Goal: Use online tool/utility: Utilize a website feature to perform a specific function

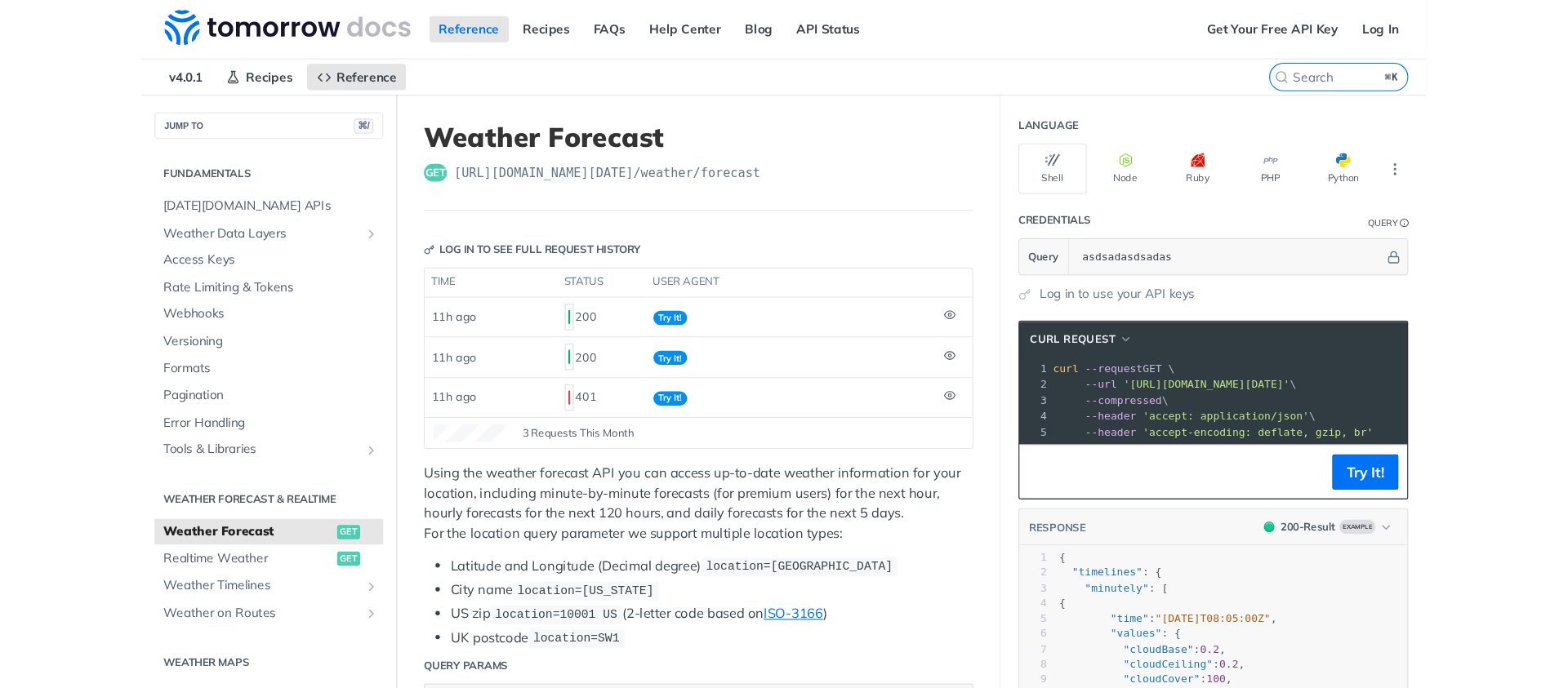
scroll to position [2, 0]
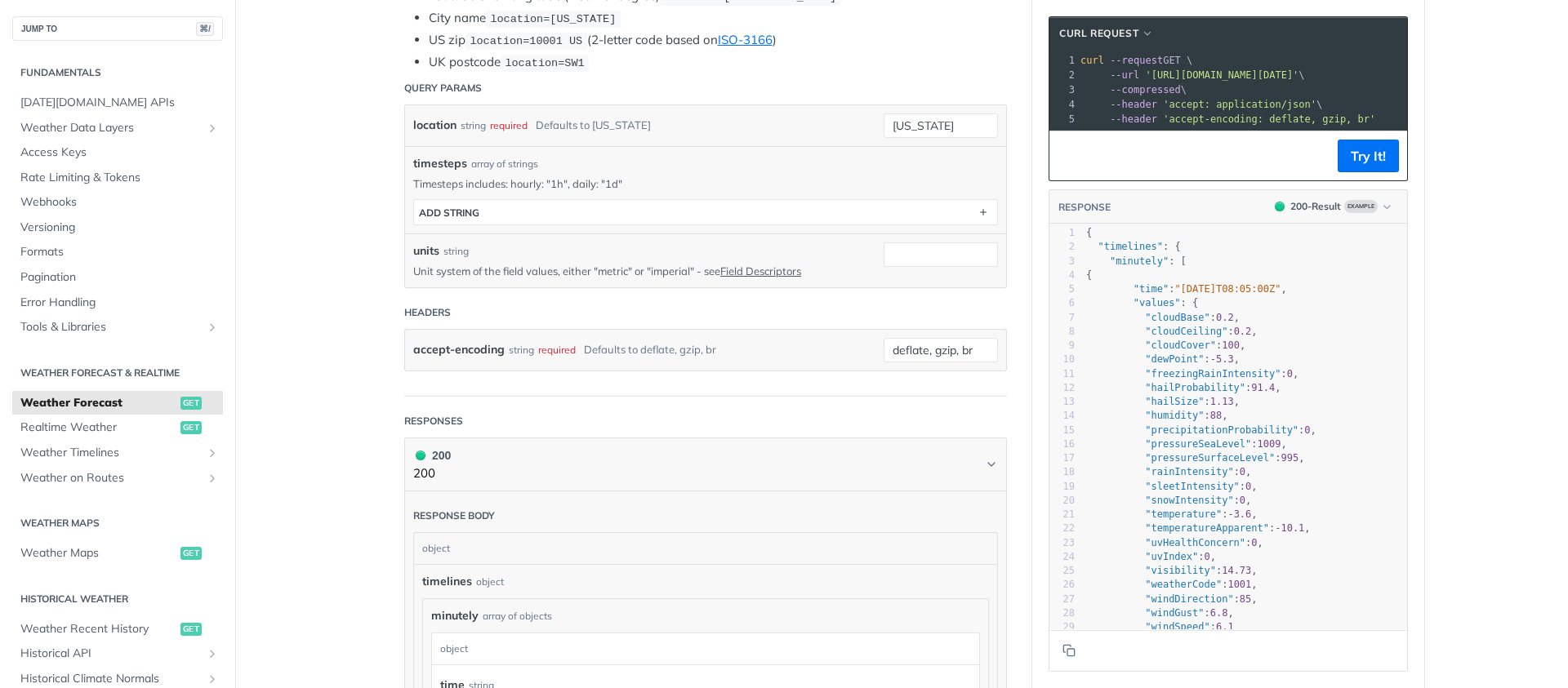
click at [1184, 196] on section "cURL Request xxxxxxxxxx 1 curl --request GET \ 2 --url '[URL][DOMAIN_NAME][DATE…" at bounding box center [1228, 344] width 392 height 688
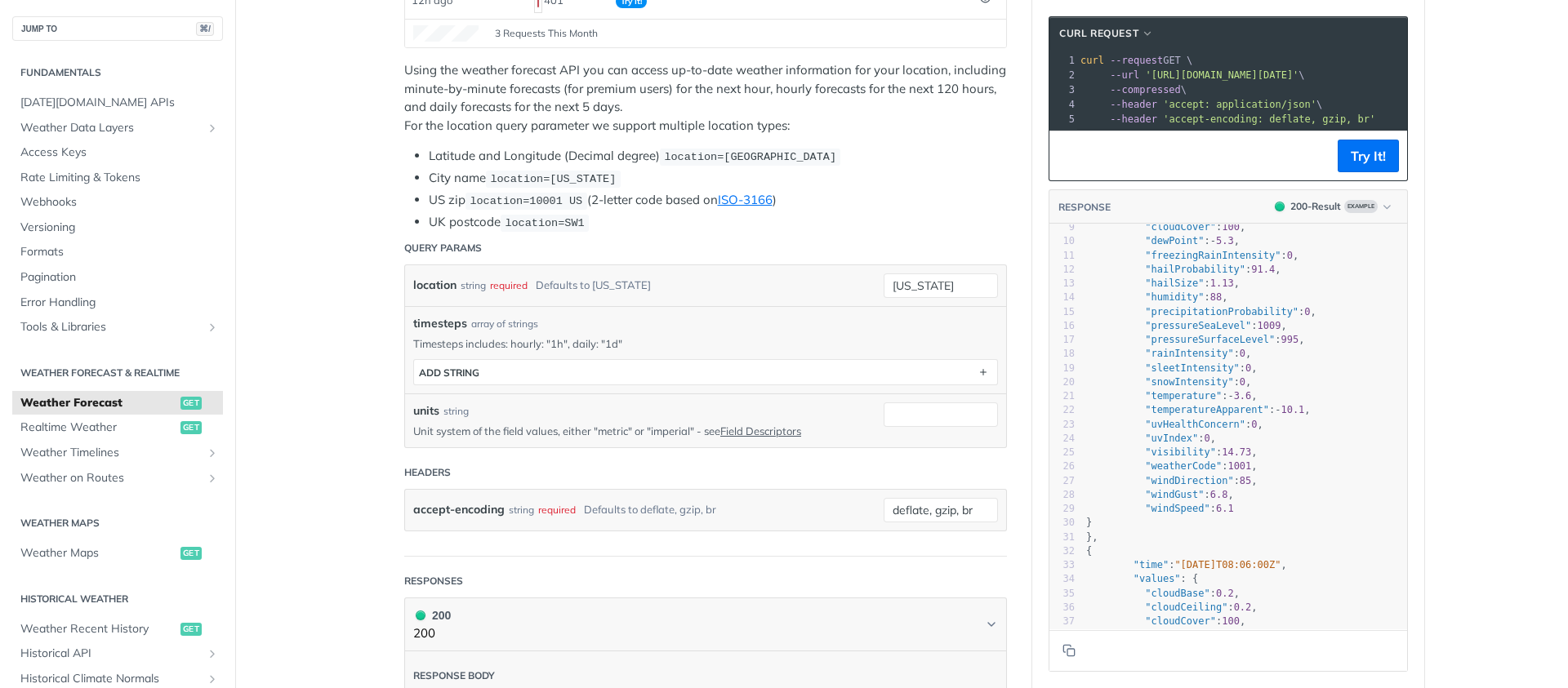
scroll to position [167, 0]
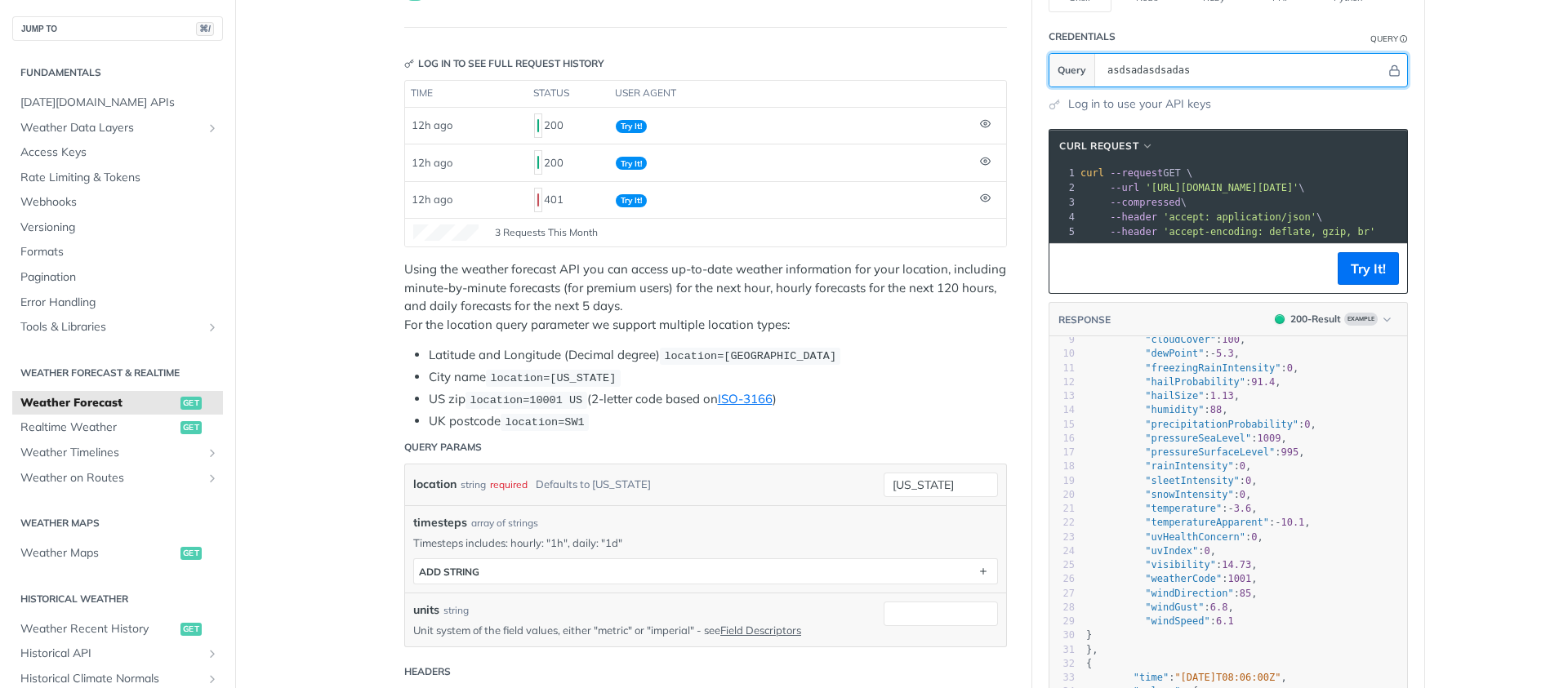
click at [1184, 62] on input "asdsadasdsadas" at bounding box center [1242, 70] width 287 height 33
click at [1184, 61] on input "asdsadasdsadas" at bounding box center [1242, 70] width 287 height 33
paste input "0Ek3nPMnfezFvw4T071xQW5wKUofZr7f"
type input "0Ek3nPMnfezFvw4T071xQW5wKUofZr7f"
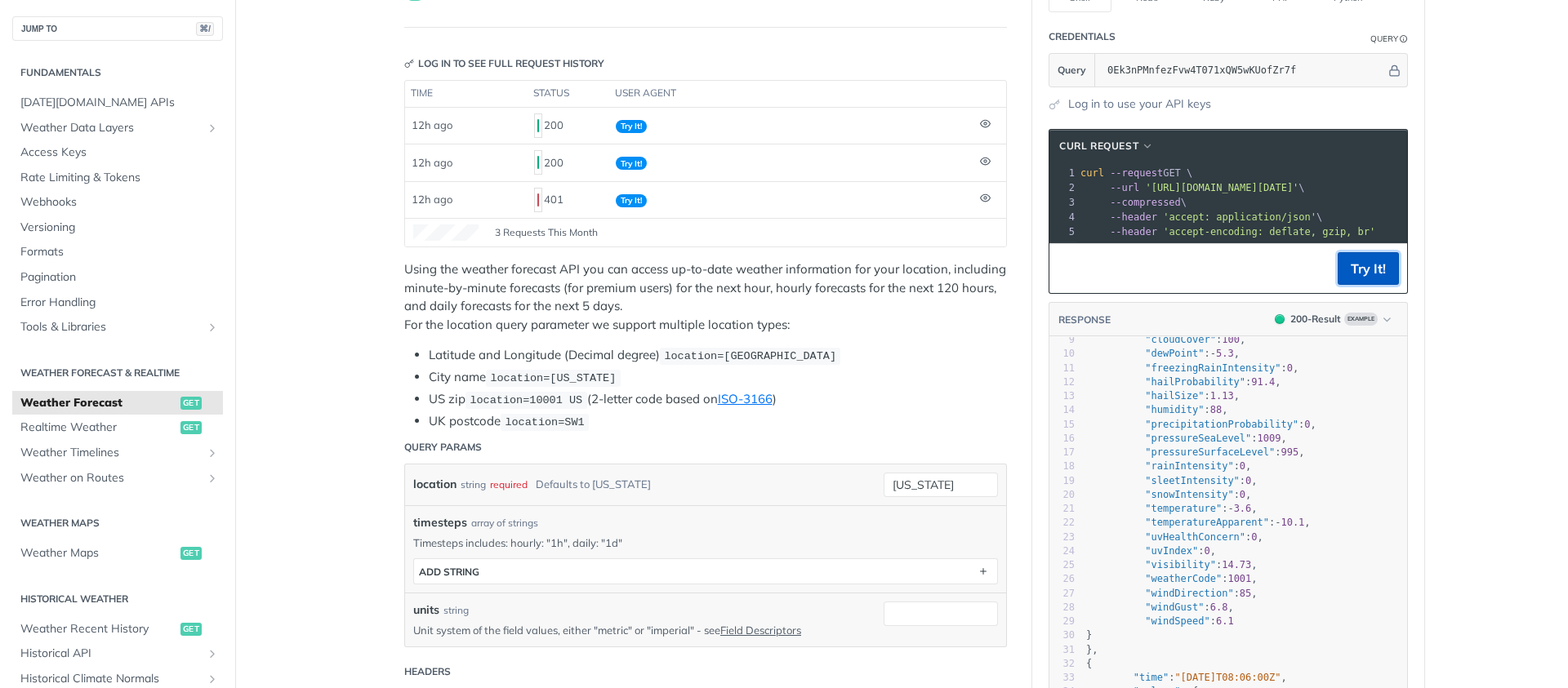
click at [1184, 284] on button "Try It!" at bounding box center [1368, 268] width 61 height 33
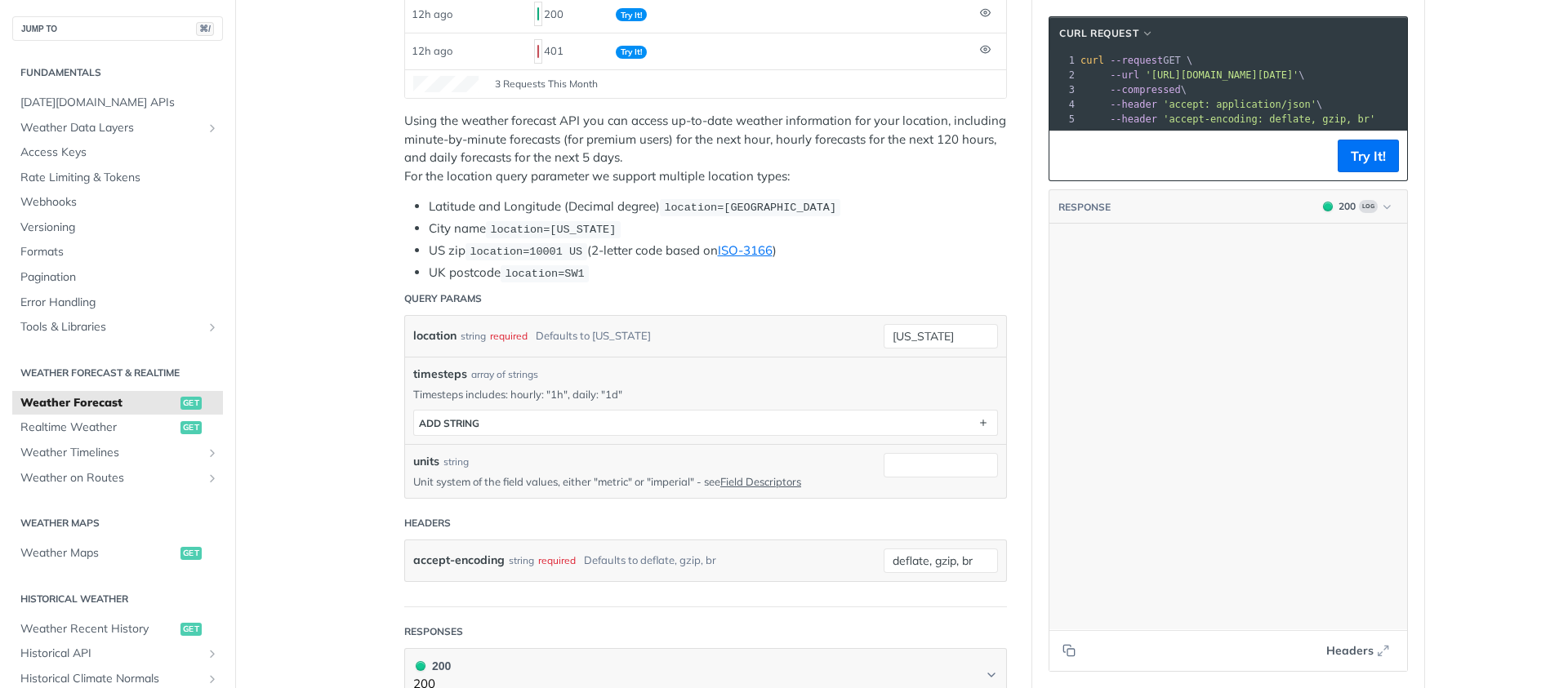
scroll to position [0, 0]
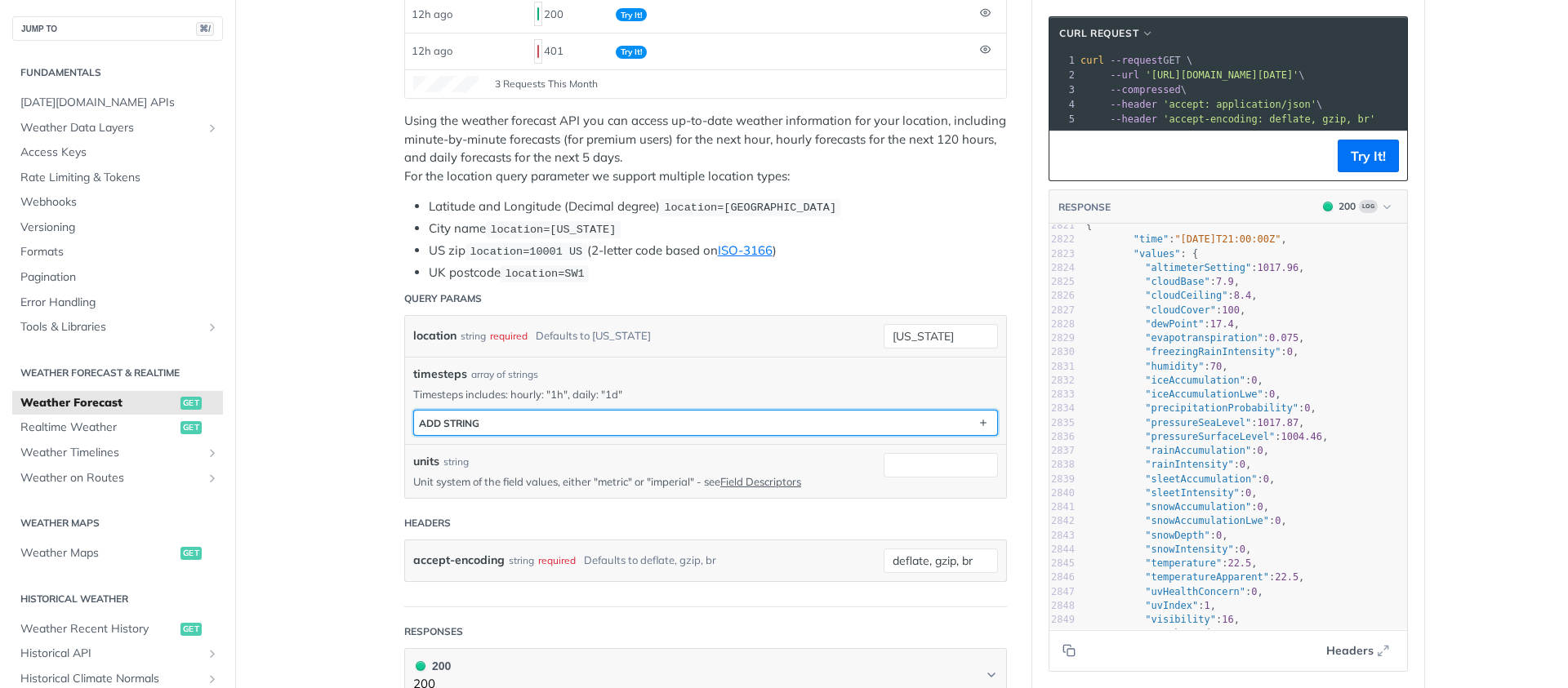
click at [558, 422] on button "ADD string" at bounding box center [706, 422] width 584 height 25
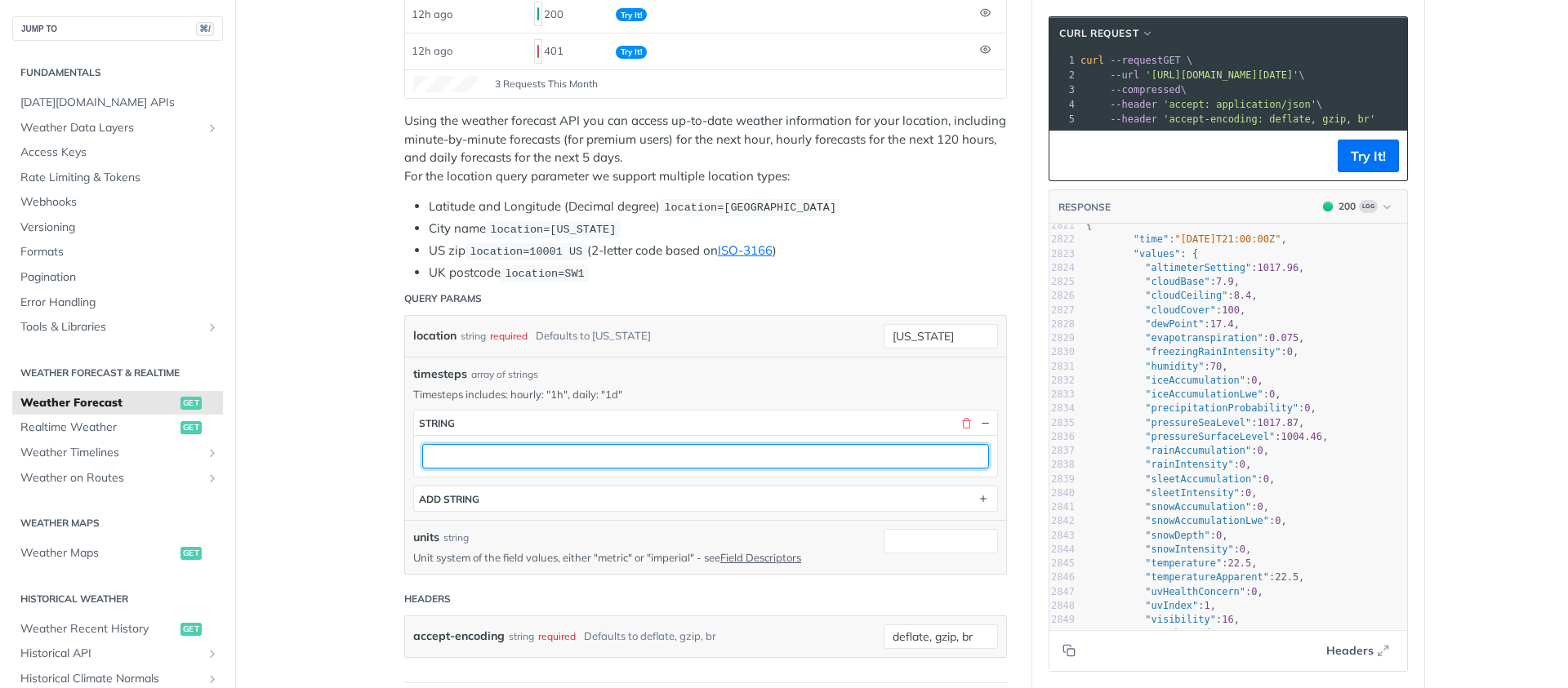
click at [528, 451] on input "text" at bounding box center [706, 456] width 567 height 25
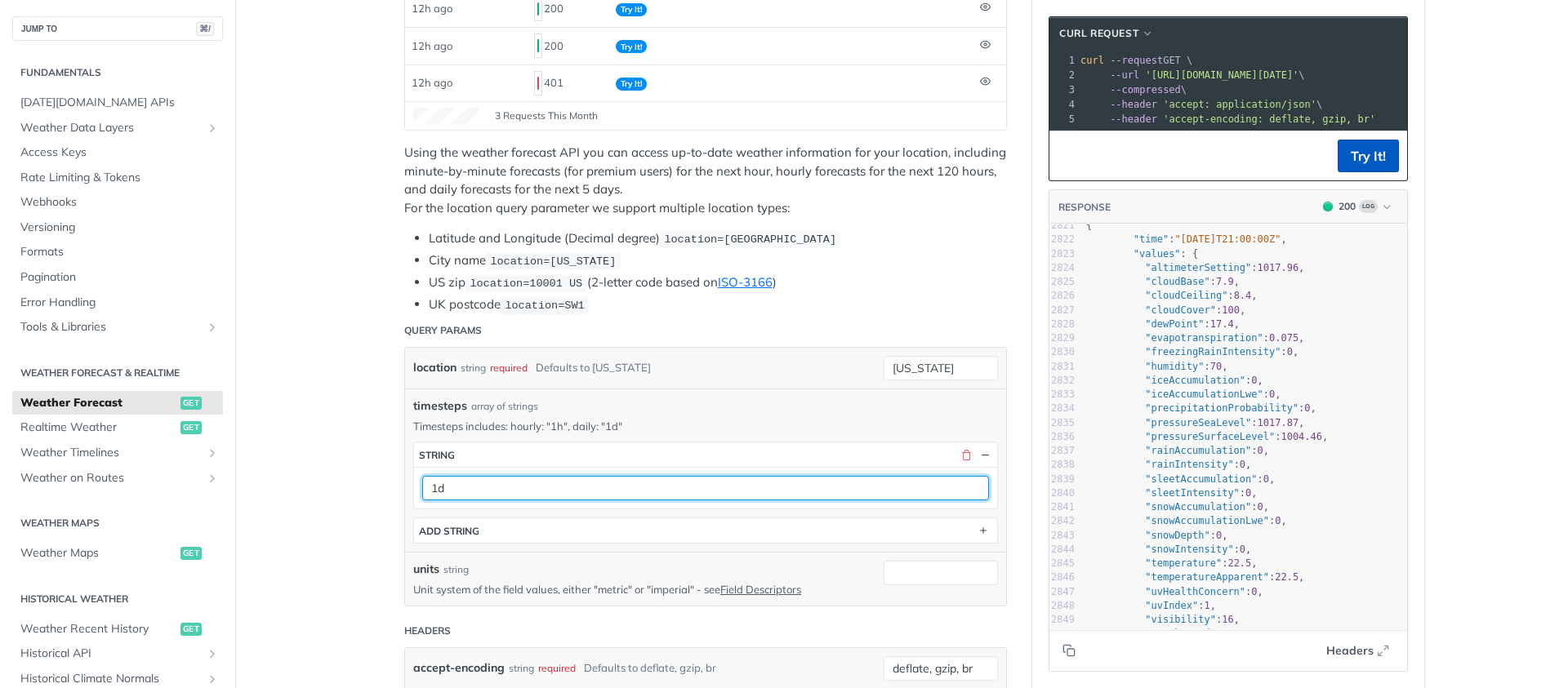
type input "1d"
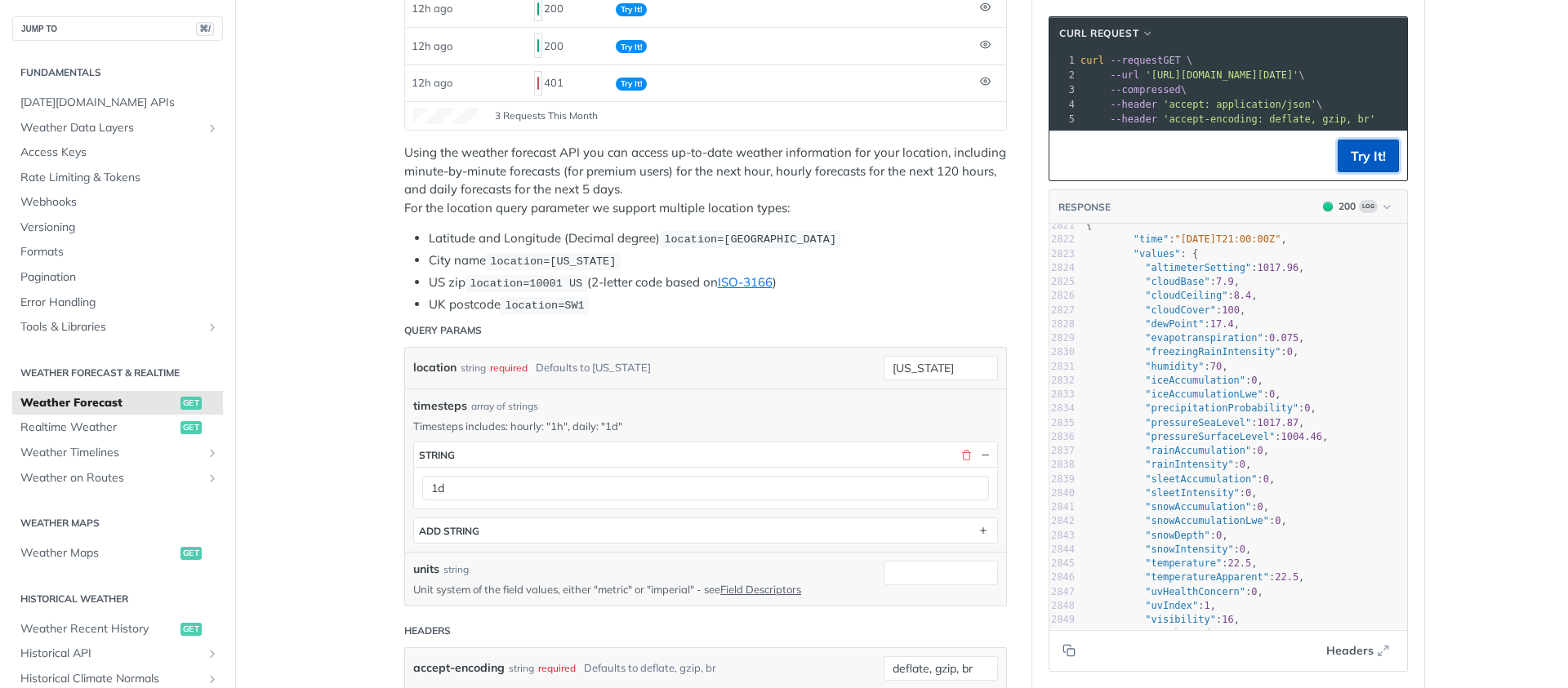
click at [1184, 172] on button "Try It!" at bounding box center [1368, 156] width 61 height 33
